Goal: Information Seeking & Learning: Learn about a topic

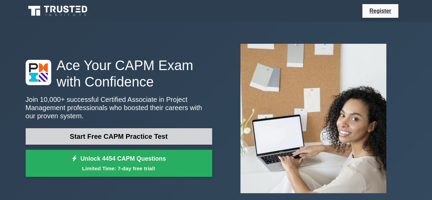
click at [103, 140] on link "Start Free CAPM Practice Test" at bounding box center [119, 136] width 187 height 16
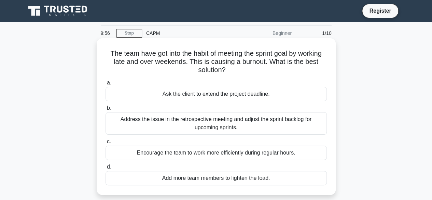
click at [166, 95] on div "Ask the client to extend the project deadline." at bounding box center [216, 94] width 221 height 14
click at [106, 85] on input "a. Ask the client to extend the project deadline." at bounding box center [106, 83] width 0 height 4
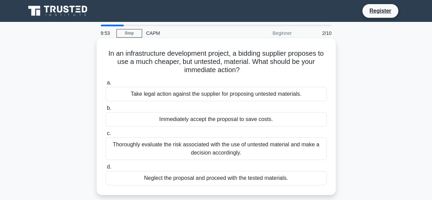
click at [173, 119] on div "Immediately accept the proposal to save costs." at bounding box center [216, 119] width 221 height 14
click at [106, 110] on input "b. Immediately accept the proposal to save costs." at bounding box center [106, 108] width 0 height 4
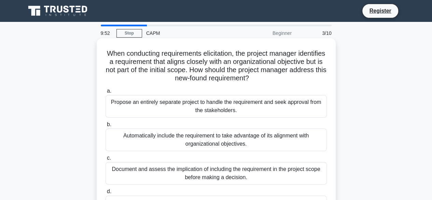
click at [170, 149] on div "Automatically include the requirement to take advantage of its alignment with o…" at bounding box center [216, 139] width 221 height 23
click at [106, 127] on input "b. Automatically include the requirement to take advantage of its alignment wit…" at bounding box center [106, 124] width 0 height 4
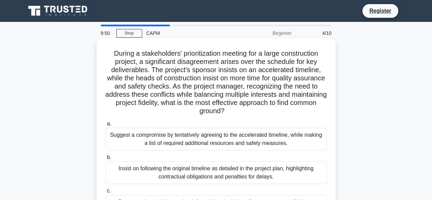
scroll to position [169, 0]
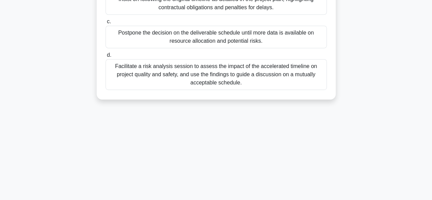
click at [189, 77] on div "Facilitate a risk analysis session to assess the impact of the accelerated time…" at bounding box center [216, 74] width 221 height 31
click at [106, 57] on input "d. Facilitate a risk analysis session to assess the impact of the accelerated t…" at bounding box center [106, 55] width 0 height 4
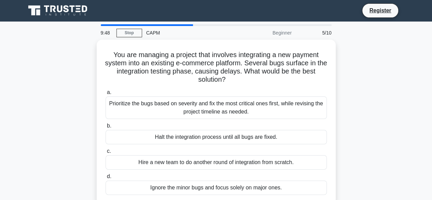
scroll to position [0, 0]
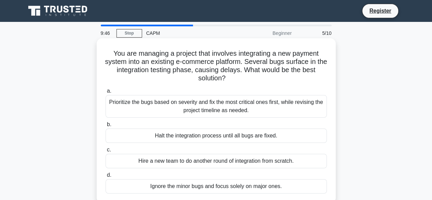
click at [180, 111] on div "Prioritize the bugs based on severity and fix the most critical ones first, whi…" at bounding box center [216, 106] width 221 height 23
click at [106, 93] on input "a. Prioritize the bugs based on severity and fix the most critical ones first, …" at bounding box center [106, 91] width 0 height 4
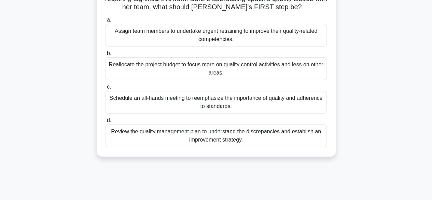
scroll to position [71, 0]
click at [181, 142] on div "Review the quality management plan to understand the discrepancies and establis…" at bounding box center [216, 135] width 221 height 23
click at [106, 122] on input "d. Review the quality management plan to understand the discrepancies and estab…" at bounding box center [106, 120] width 0 height 4
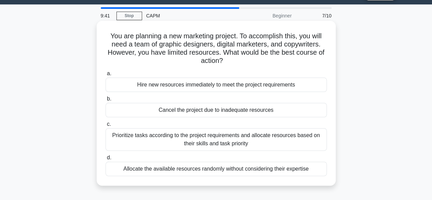
scroll to position [3, 0]
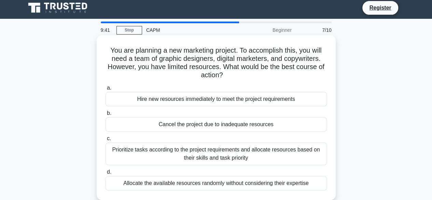
click at [257, 76] on div "You are planning a new marketing project. To accomplish this, you will need a t…" at bounding box center [216, 117] width 234 height 159
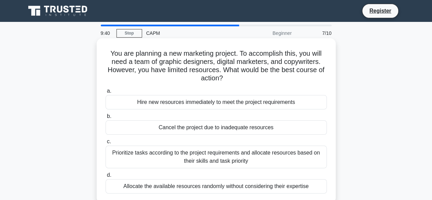
click at [228, 104] on div "Hire new resources immediately to meet the project requirements" at bounding box center [216, 102] width 221 height 14
click at [106, 93] on input "a. Hire new resources immediately to meet the project requirements" at bounding box center [106, 91] width 0 height 4
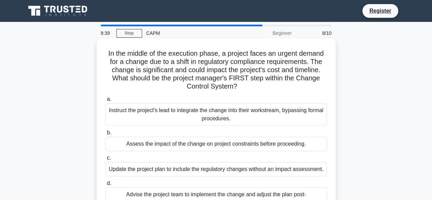
click at [228, 169] on div "Update the project plan to include the regulatory changes without an impact ass…" at bounding box center [216, 169] width 221 height 14
click at [106, 160] on input "c. Update the project plan to include the regulatory changes without an impact …" at bounding box center [106, 158] width 0 height 4
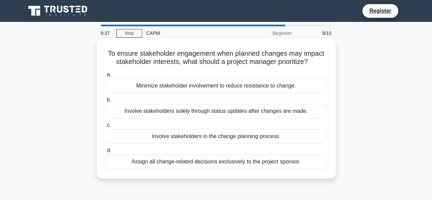
click at [237, 168] on div "Assign all change-related decisions exclusively to the project sponsor." at bounding box center [216, 161] width 221 height 14
click at [106, 153] on input "d. Assign all change-related decisions exclusively to the project sponsor." at bounding box center [106, 150] width 0 height 4
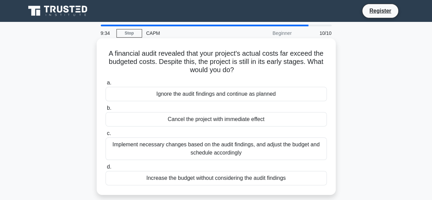
click at [235, 177] on div "Increase the budget without considering the audit findings" at bounding box center [216, 178] width 221 height 14
click at [106, 169] on input "d. Increase the budget without considering the audit findings" at bounding box center [106, 167] width 0 height 4
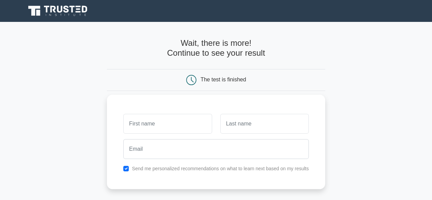
click at [180, 123] on input "text" at bounding box center [167, 124] width 88 height 20
type input "SRI"
click at [243, 124] on input "text" at bounding box center [264, 124] width 88 height 20
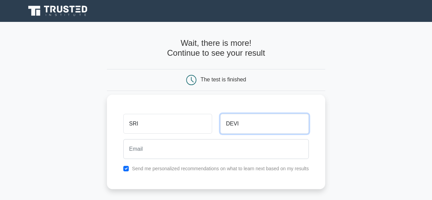
type input "DEVI"
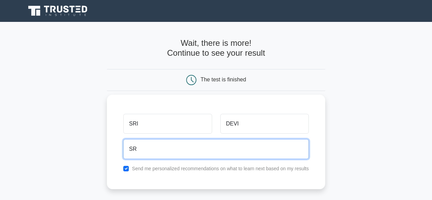
type input "srideviapsritharaan@gmail.com"
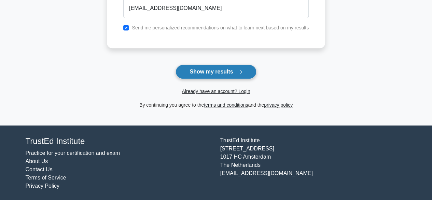
click at [222, 76] on button "Show my results" at bounding box center [216, 72] width 81 height 14
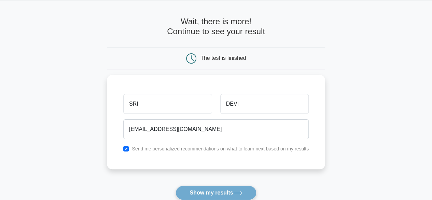
scroll to position [21, 0]
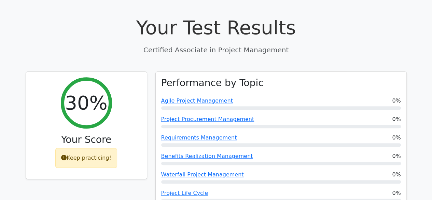
scroll to position [240, 0]
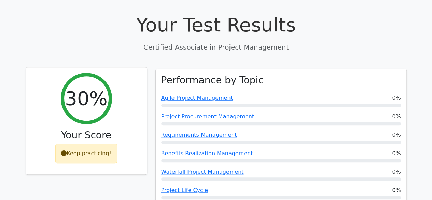
drag, startPoint x: 92, startPoint y: 120, endPoint x: 67, endPoint y: 107, distance: 27.7
click at [67, 107] on div "30% Your Score Keep practicing!" at bounding box center [86, 120] width 121 height 107
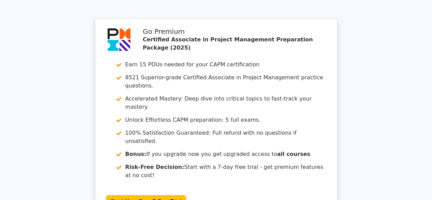
scroll to position [1299, 0]
